Goal: Navigation & Orientation: Find specific page/section

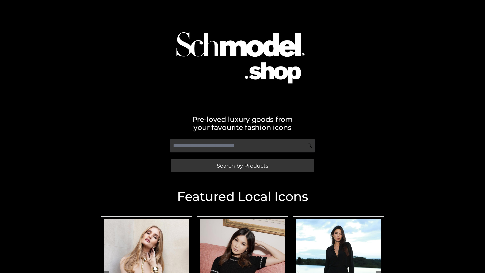
click at [242, 166] on span "Search by Products" at bounding box center [243, 165] width 52 height 5
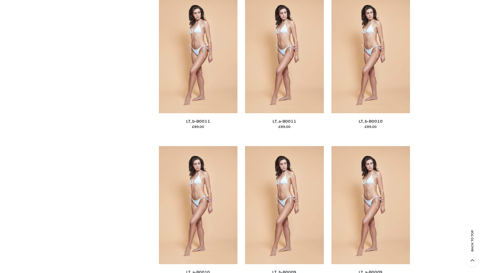
scroll to position [2270, 0]
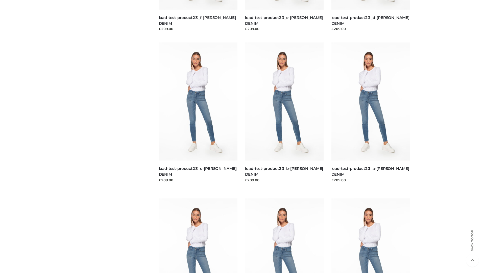
scroll to position [443, 0]
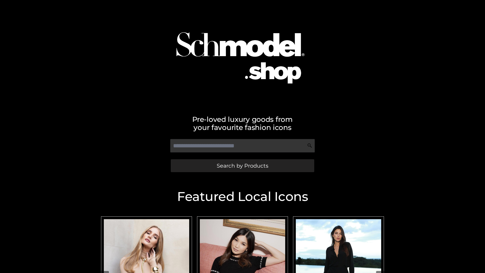
click at [242, 166] on span "Search by Products" at bounding box center [243, 165] width 52 height 5
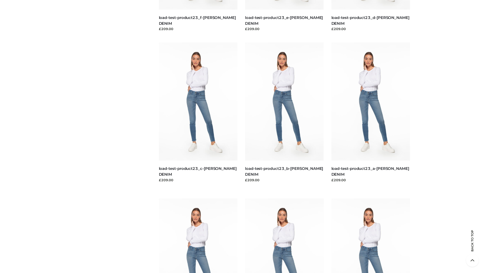
scroll to position [1052, 0]
